Goal: Check status: Check status

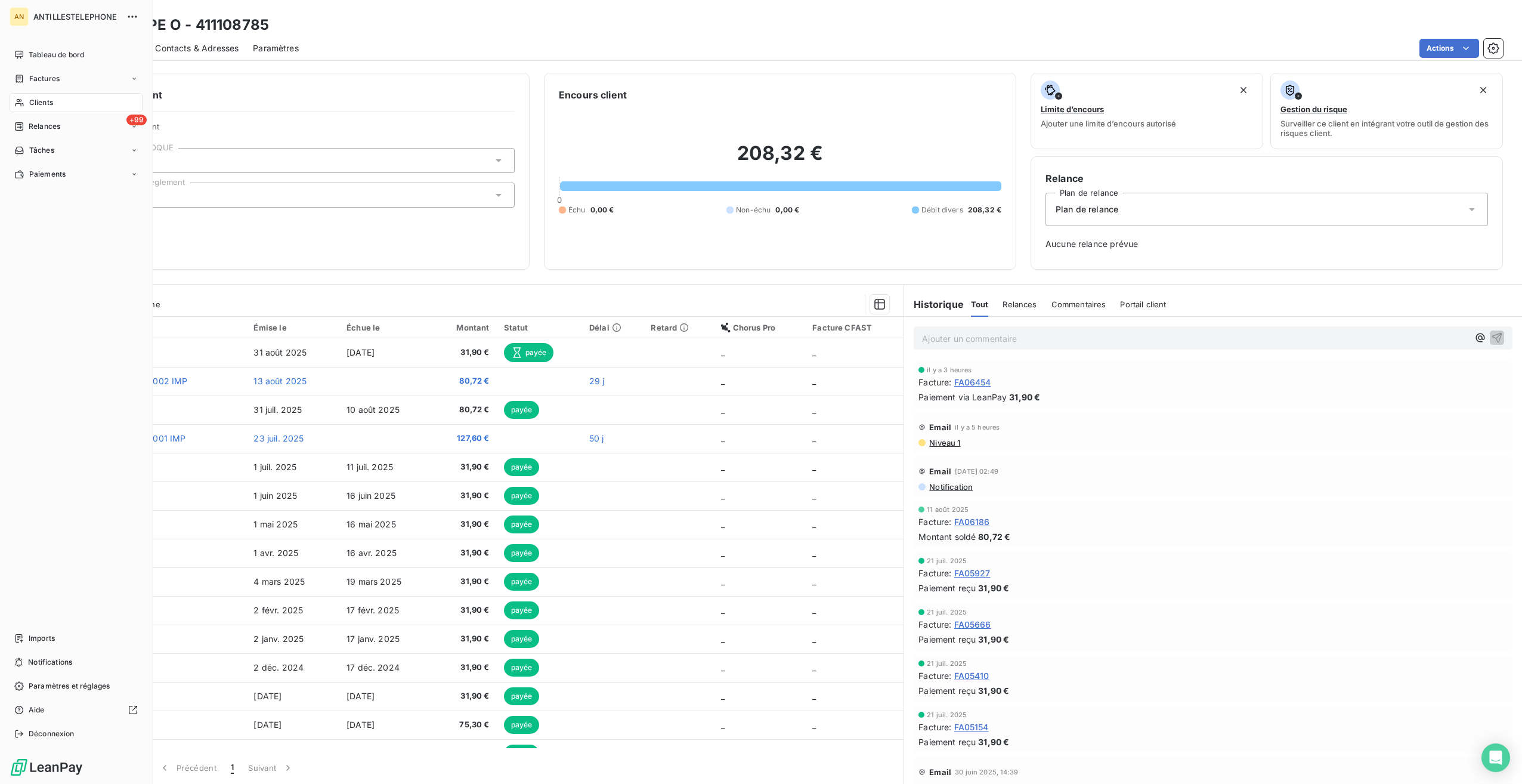
click at [25, 104] on div "Clients" at bounding box center [75, 102] width 133 height 20
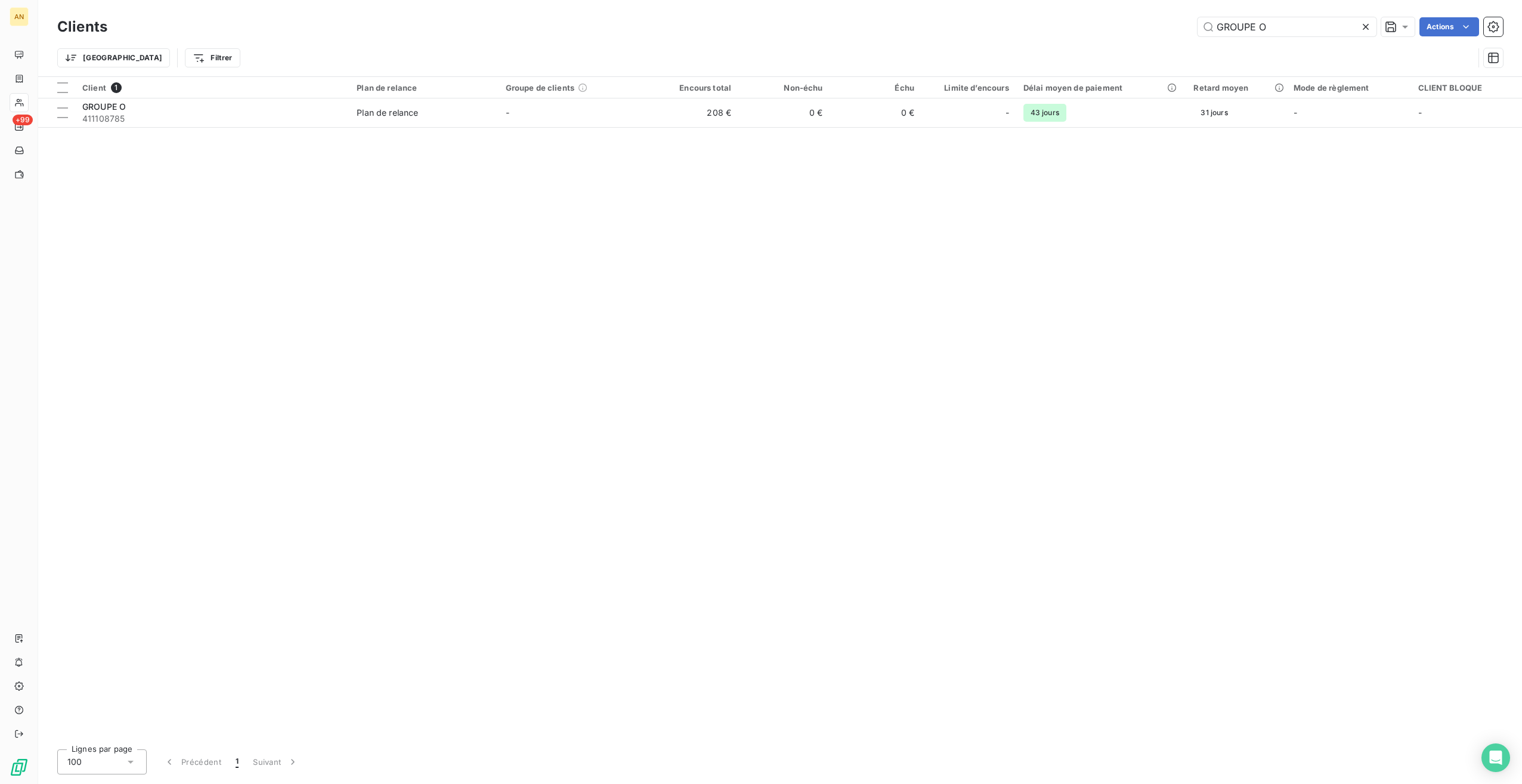
drag, startPoint x: 1284, startPoint y: 29, endPoint x: 1146, endPoint y: 22, distance: 138.2
click at [1146, 22] on div "GROUPE O Actions" at bounding box center [812, 27] width 1382 height 20
type input "[PERSON_NAME]"
click at [898, 108] on td "26 €" at bounding box center [876, 112] width 91 height 29
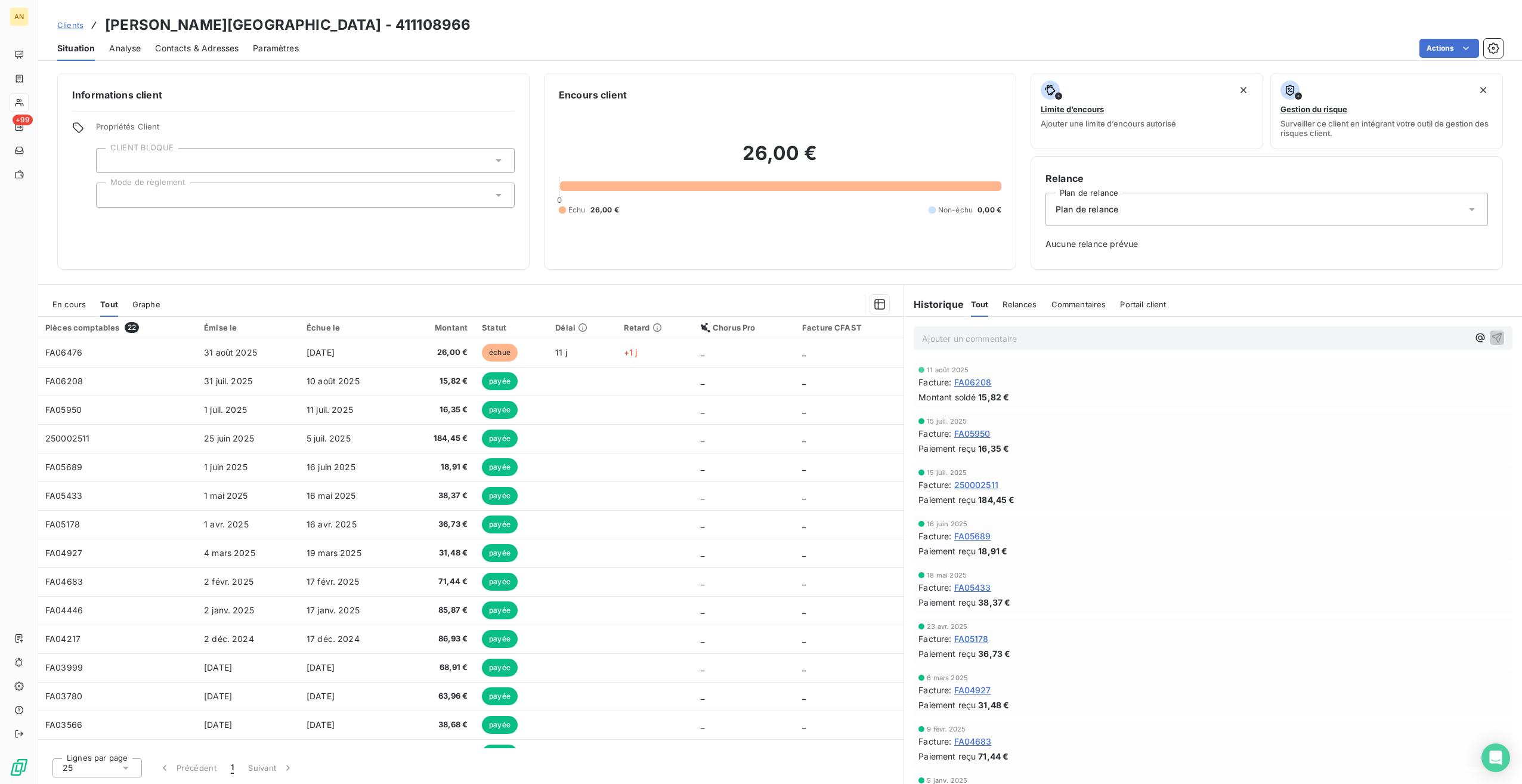
click at [366, 436] on td "5 juil. 2025" at bounding box center [351, 438] width 104 height 29
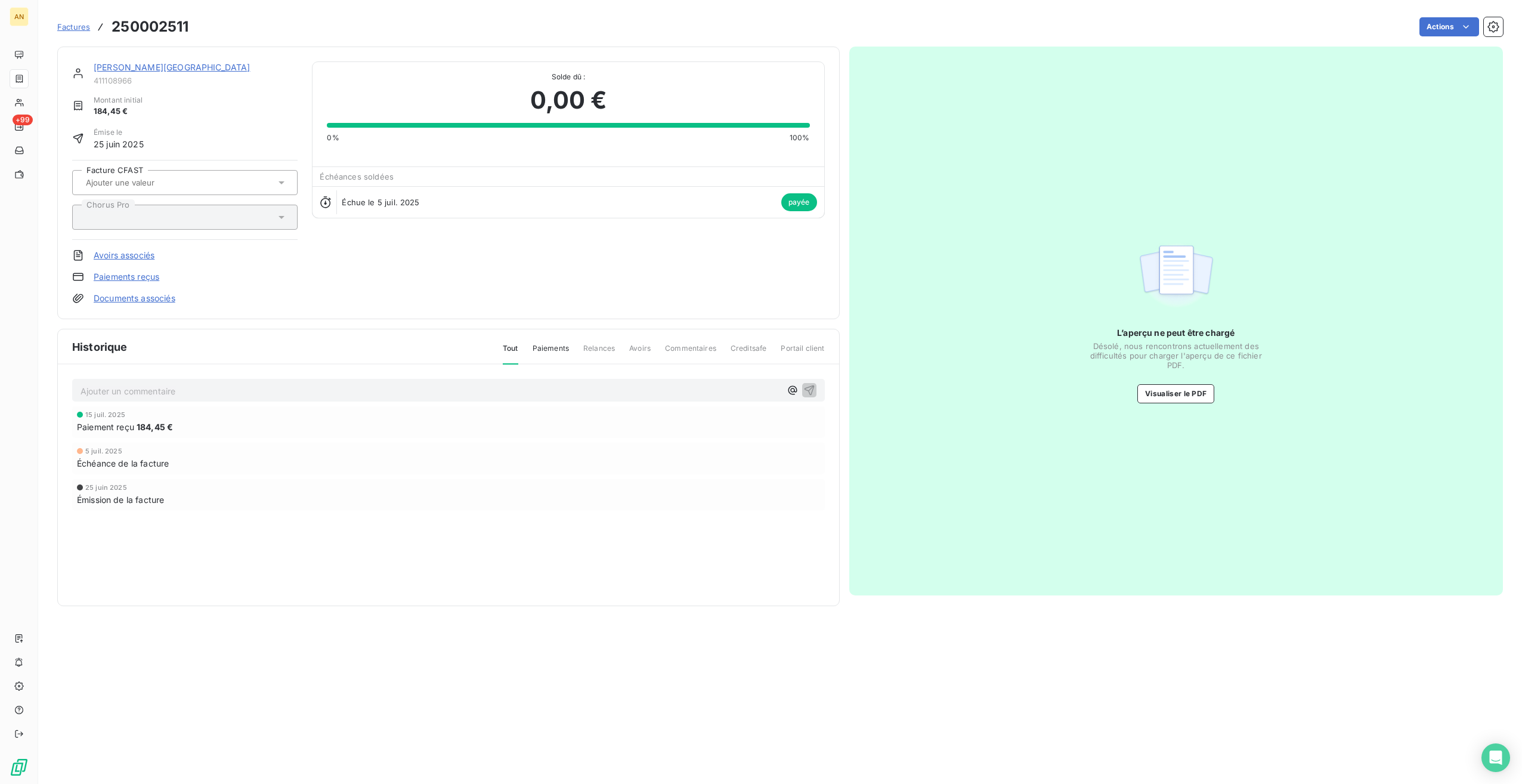
click at [1192, 384] on button "Visualiser le PDF" at bounding box center [1175, 393] width 77 height 20
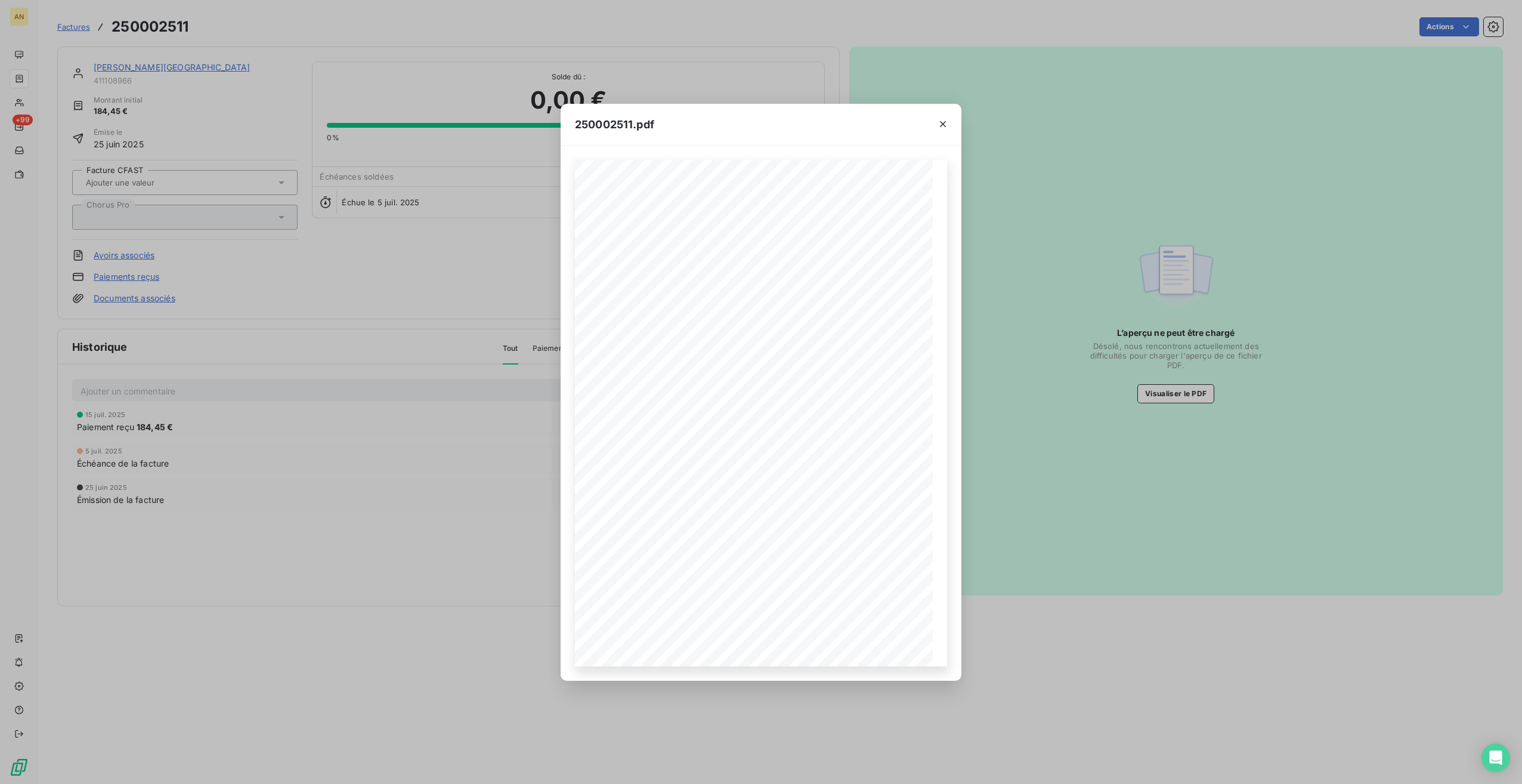
click at [944, 125] on icon "button" at bounding box center [943, 124] width 6 height 6
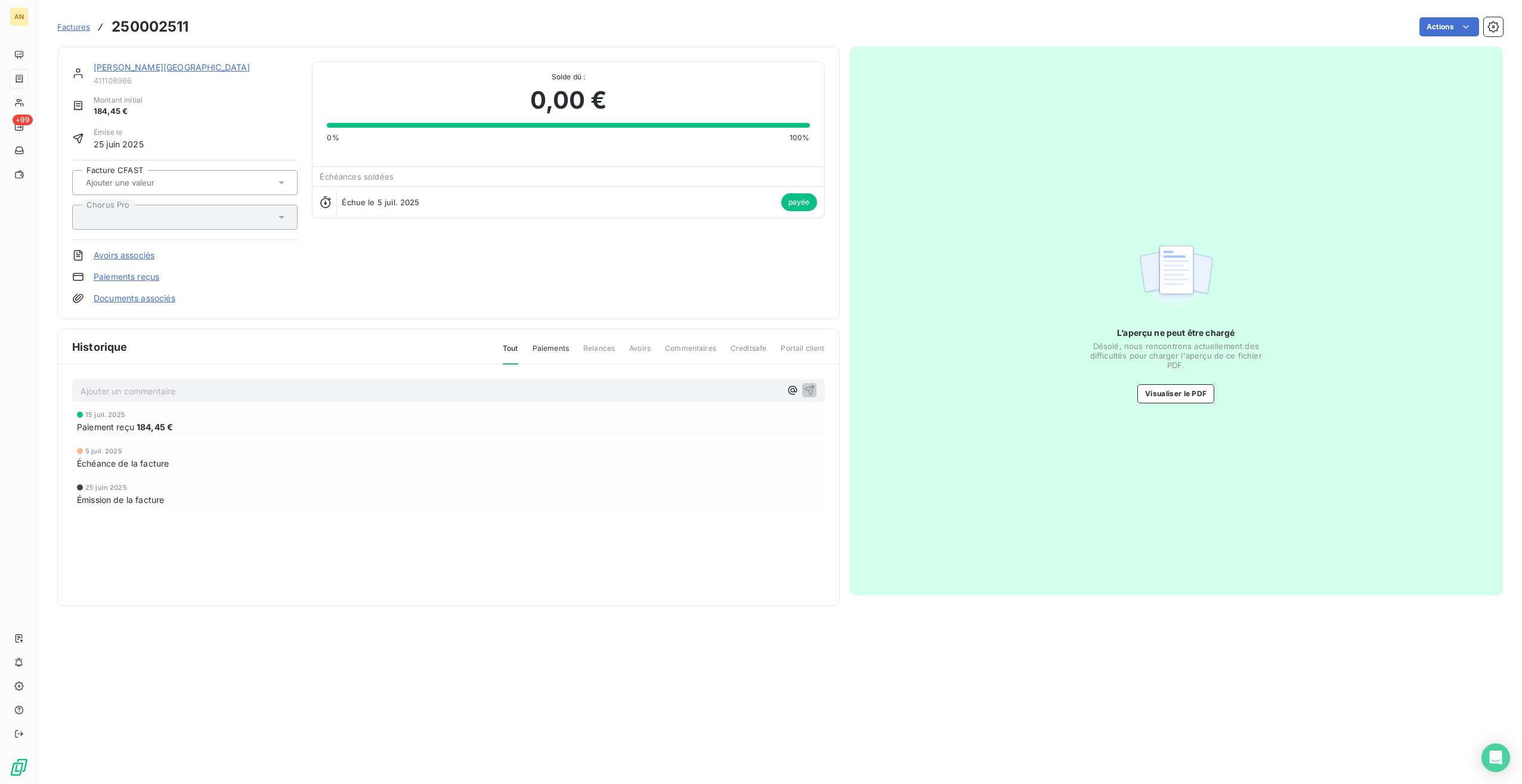
click at [104, 60] on div "[PERSON_NAME][GEOGRAPHIC_DATA] 411108966 Montant initial 184,45 € Émise le 25 j…" at bounding box center [449, 182] width 782 height 272
click at [105, 64] on link "[PERSON_NAME][GEOGRAPHIC_DATA]" at bounding box center [172, 67] width 157 height 10
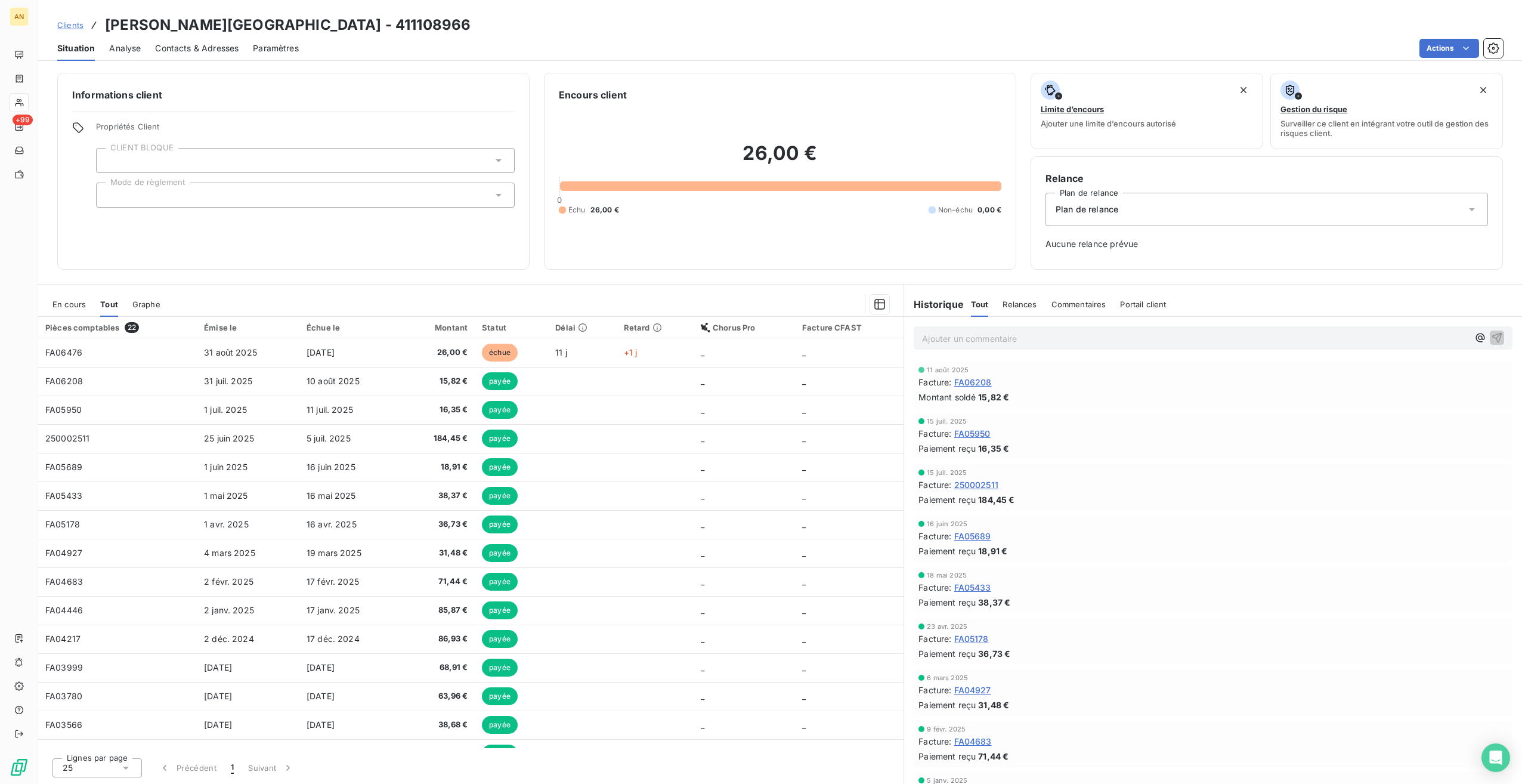
click at [361, 401] on td "11 juil. 2025" at bounding box center [351, 410] width 104 height 29
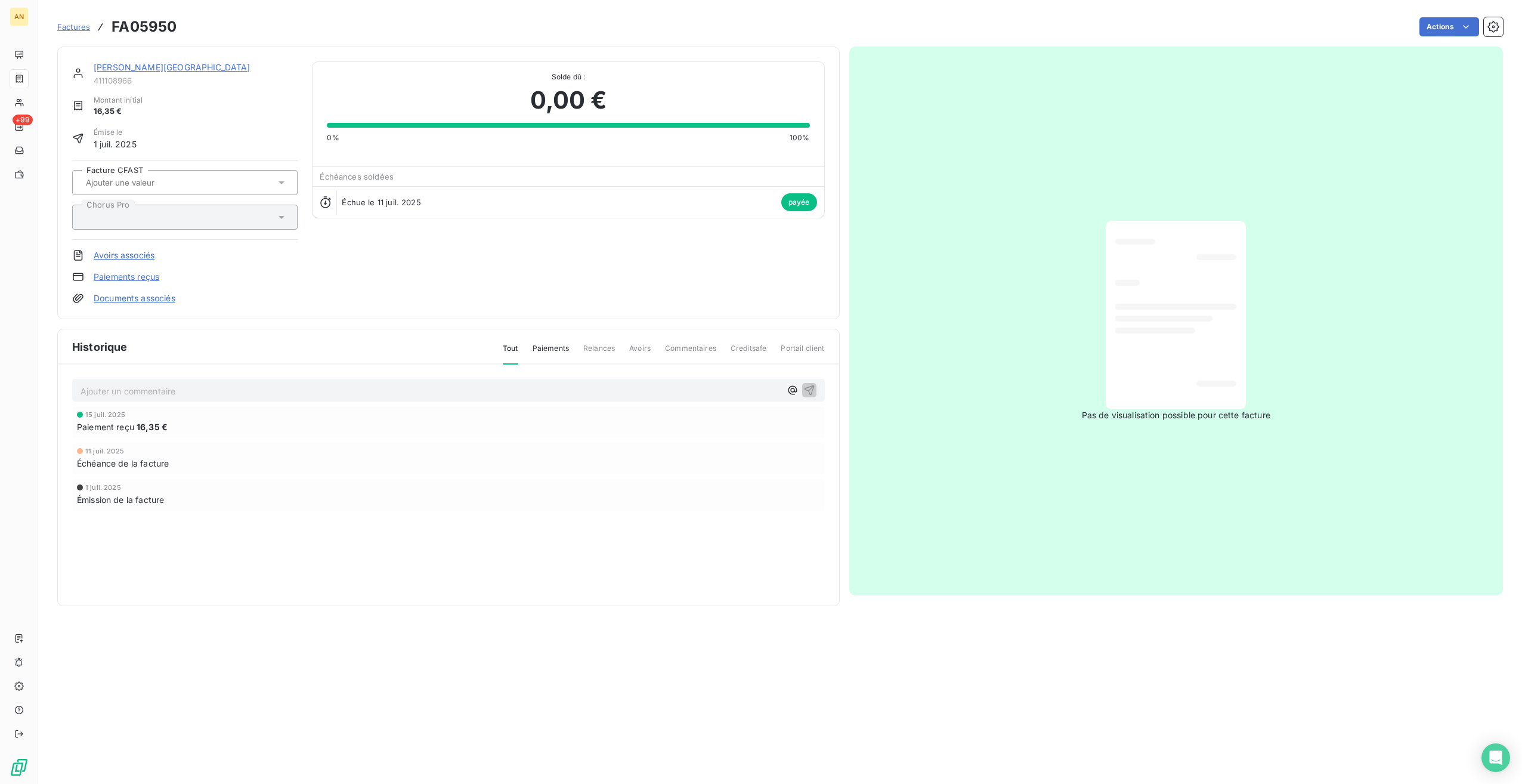
click at [1176, 354] on div at bounding box center [1175, 315] width 121 height 169
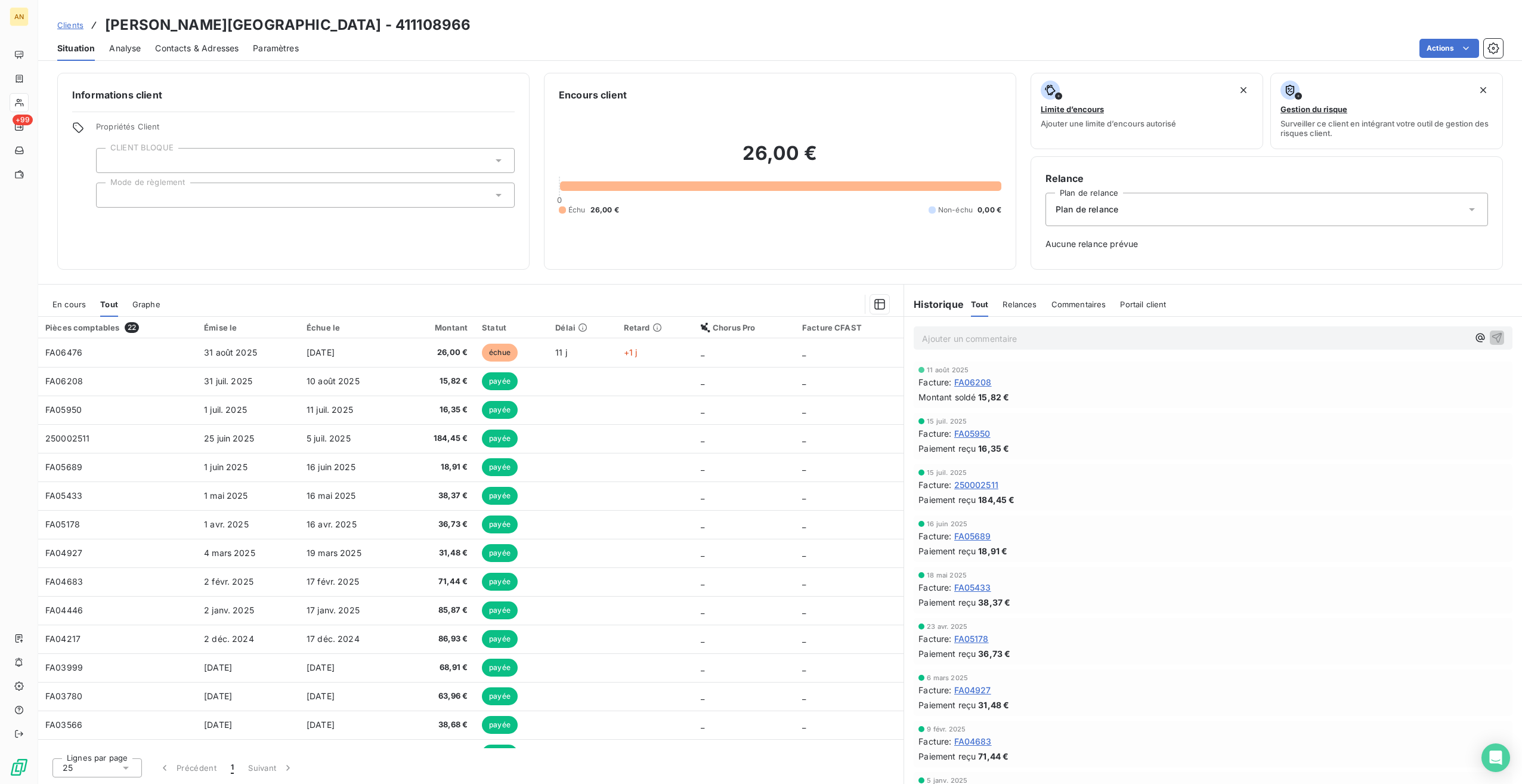
click at [365, 379] on td "10 août 2025" at bounding box center [351, 381] width 104 height 29
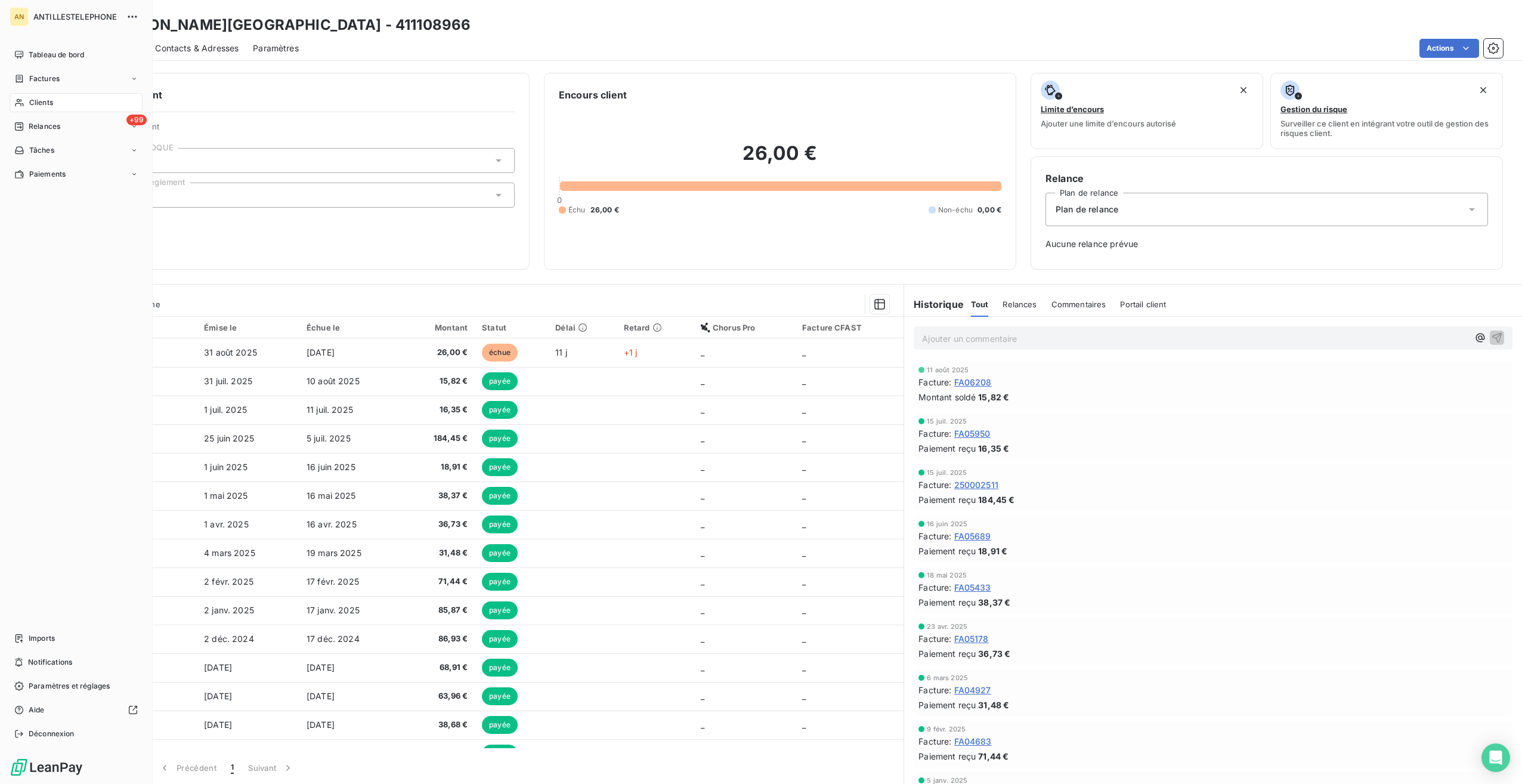
click at [30, 102] on span "Clients" at bounding box center [41, 103] width 24 height 11
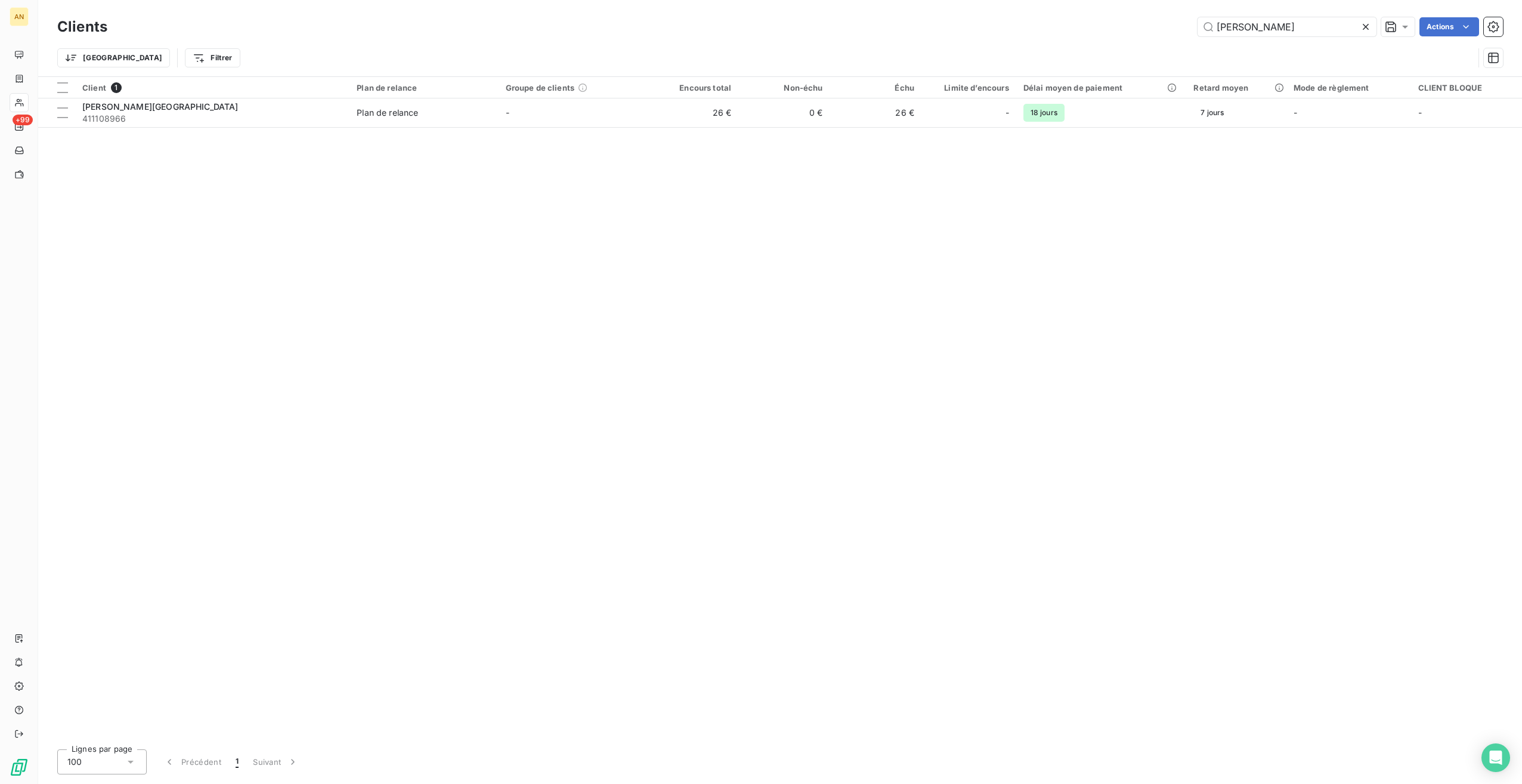
drag, startPoint x: 1267, startPoint y: 30, endPoint x: 1155, endPoint y: 25, distance: 112.1
click at [1155, 25] on div "[PERSON_NAME] Actions" at bounding box center [812, 27] width 1382 height 20
type input "soreidom"
click at [558, 123] on td "-" at bounding box center [573, 112] width 149 height 29
